Goal: Task Accomplishment & Management: Use online tool/utility

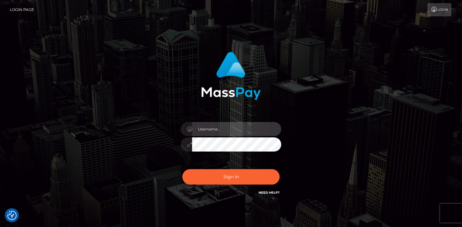
click at [219, 128] on input "text" at bounding box center [236, 129] width 89 height 14
type input "mjones.nvisionu"
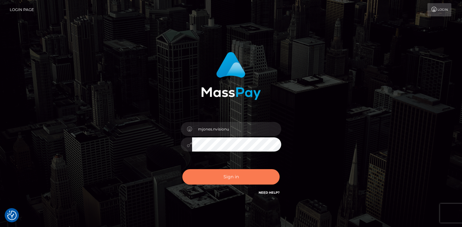
click at [229, 180] on button "Sign in" at bounding box center [230, 176] width 97 height 15
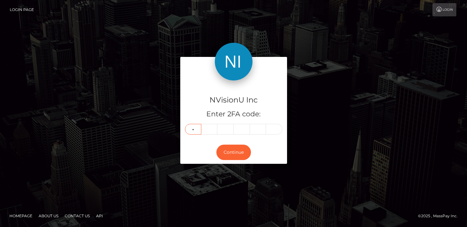
type input "5"
type input "1"
type input "4"
type input "9"
type input "5"
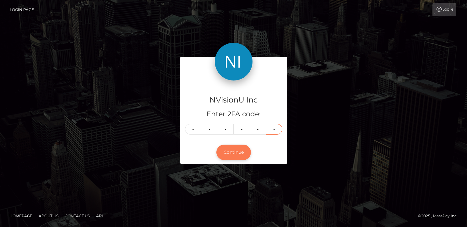
type input "3"
click at [241, 150] on button "Continue" at bounding box center [233, 151] width 35 height 15
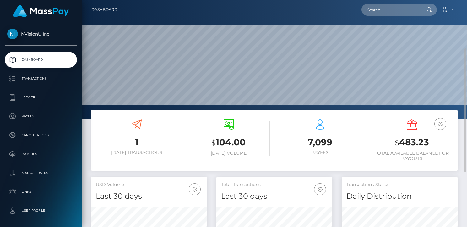
scroll to position [31, 0]
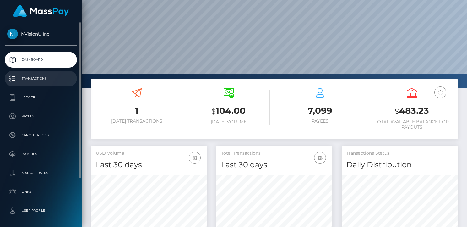
click at [39, 75] on p "Transactions" at bounding box center [40, 78] width 67 height 9
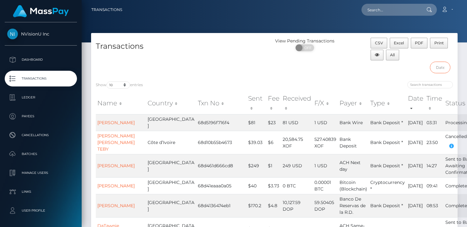
click at [439, 68] on input "text" at bounding box center [440, 68] width 20 height 12
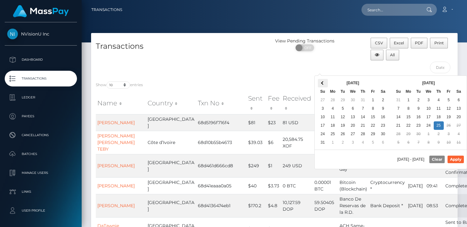
click at [322, 83] on span at bounding box center [322, 82] width 3 height 3
click at [452, 160] on button "Apply" at bounding box center [455, 159] width 16 height 8
type input "07/11/2025 - 07/15/2025"
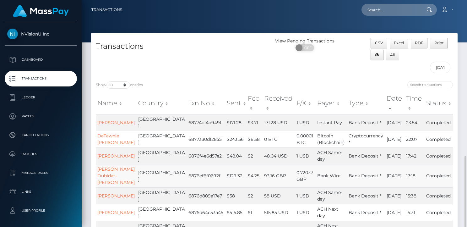
scroll to position [121, 0]
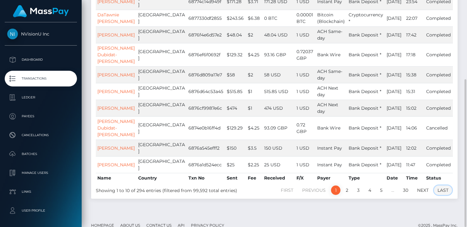
click at [440, 185] on link "Last" at bounding box center [443, 189] width 18 height 9
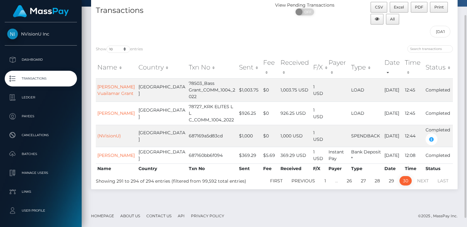
scroll to position [27, 0]
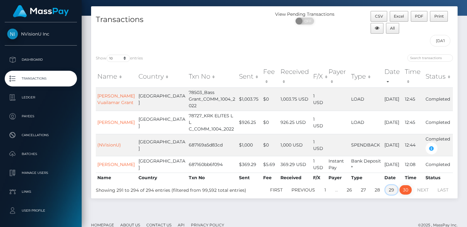
click at [390, 185] on link "29" at bounding box center [391, 189] width 12 height 9
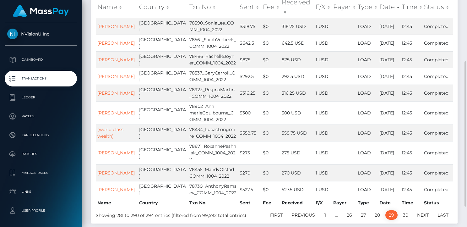
scroll to position [2, 0]
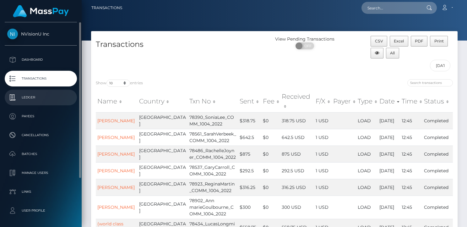
click at [30, 98] on p "Ledger" at bounding box center [40, 97] width 67 height 9
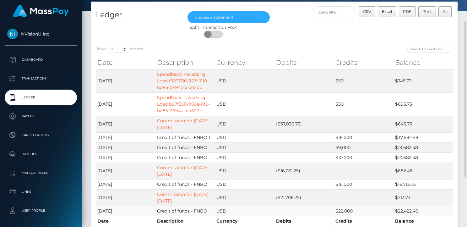
scroll to position [103, 0]
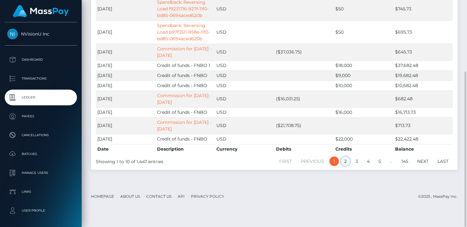
click at [343, 166] on link "2" at bounding box center [344, 160] width 9 height 9
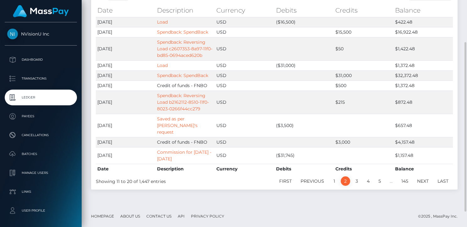
scroll to position [72, 0]
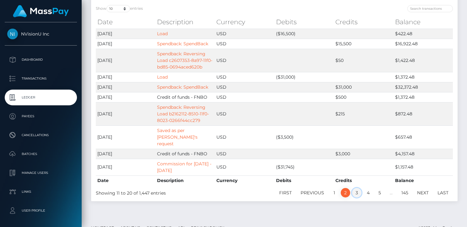
click at [357, 188] on link "3" at bounding box center [356, 192] width 9 height 9
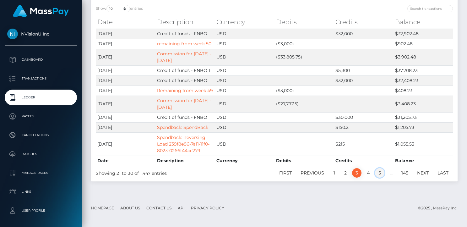
click at [380, 174] on link "5" at bounding box center [379, 172] width 9 height 9
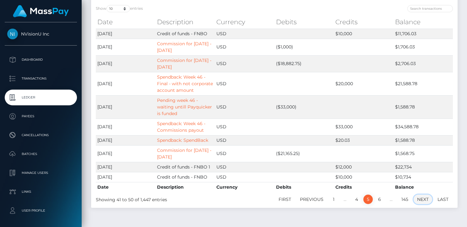
click at [422, 198] on link "Next" at bounding box center [422, 198] width 19 height 9
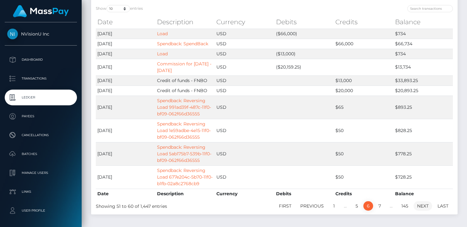
click at [421, 204] on link "Next" at bounding box center [422, 205] width 19 height 9
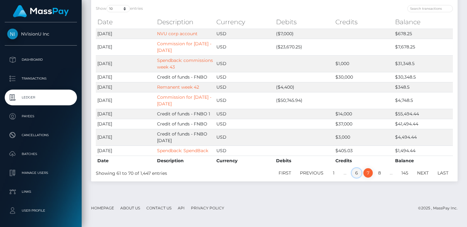
click at [358, 173] on link "6" at bounding box center [356, 172] width 10 height 9
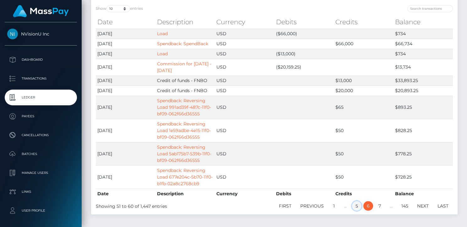
click at [358, 204] on link "5" at bounding box center [356, 205] width 9 height 9
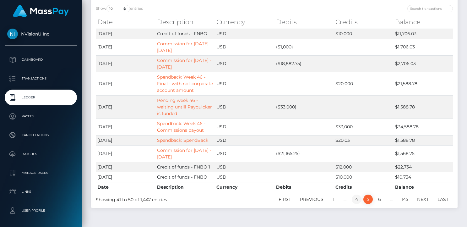
click at [356, 200] on link "4" at bounding box center [356, 198] width 10 height 9
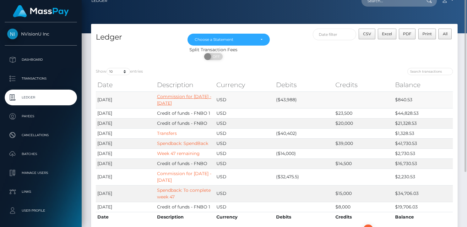
scroll to position [0, 0]
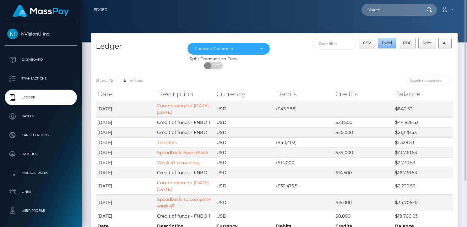
click at [388, 44] on span "Excel" at bounding box center [387, 42] width 10 height 5
click at [125, 80] on select "10 25 50 100 250" at bounding box center [118, 80] width 24 height 7
select select "250"
click at [107, 77] on select "10 25 50 100 250" at bounding box center [118, 80] width 24 height 7
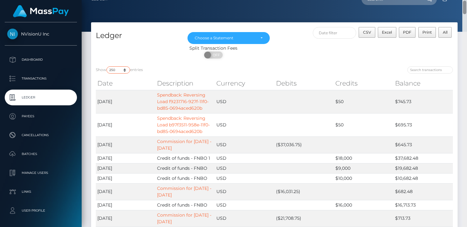
scroll to position [5, 0]
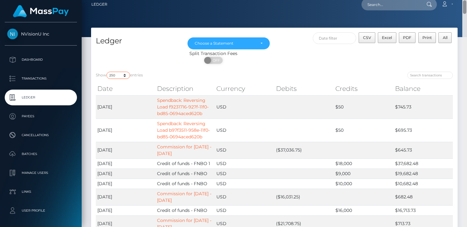
drag, startPoint x: 463, startPoint y: 75, endPoint x: 457, endPoint y: 4, distance: 70.9
click at [457, 4] on div "Ledger Loading... Loading..." at bounding box center [274, 113] width 385 height 227
click at [385, 38] on span "Excel" at bounding box center [387, 37] width 10 height 5
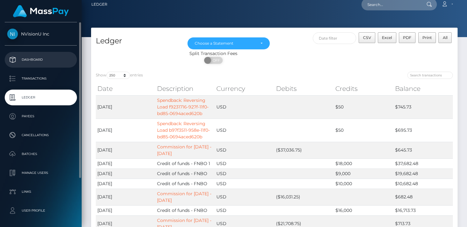
click at [36, 58] on p "Dashboard" at bounding box center [40, 59] width 67 height 9
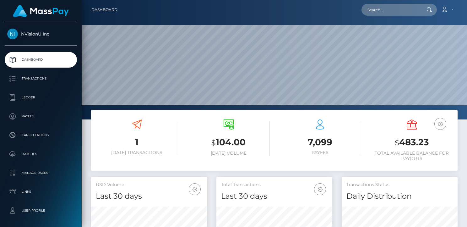
scroll to position [111, 116]
click at [450, 11] on link "Account" at bounding box center [446, 9] width 19 height 13
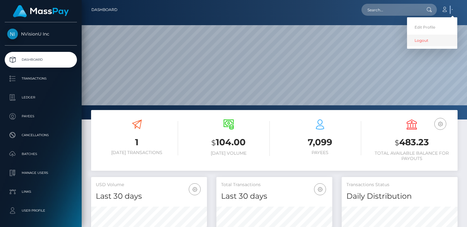
click at [421, 41] on link "Logout" at bounding box center [432, 41] width 50 height 12
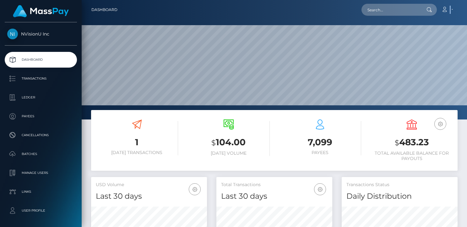
click at [421, 40] on link "Logout" at bounding box center [432, 34] width 50 height 12
